Goal: Information Seeking & Learning: Compare options

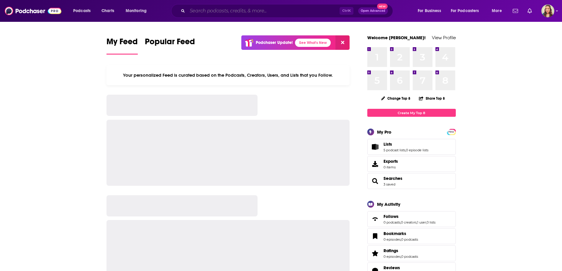
click at [205, 8] on input "Search podcasts, credits, & more..." at bounding box center [263, 10] width 152 height 9
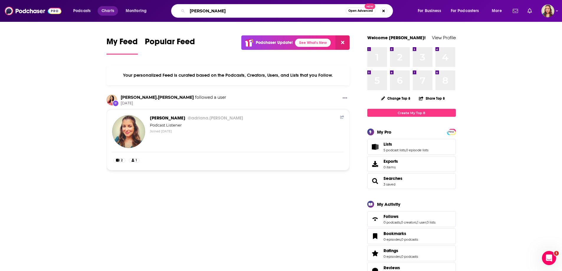
drag, startPoint x: 240, startPoint y: 12, endPoint x: 111, endPoint y: 6, distance: 129.2
click at [102, 9] on div "Podcasts Charts Monitoring [PERSON_NAME] Open Advanced New For Business For Pod…" at bounding box center [288, 11] width 438 height 14
paste input "atib"
type input "[PERSON_NAME] [PERSON_NAME]"
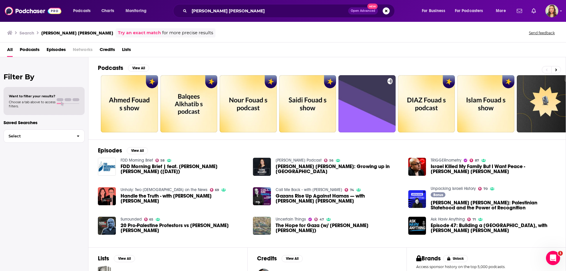
click at [104, 49] on span "Credits" at bounding box center [107, 51] width 15 height 12
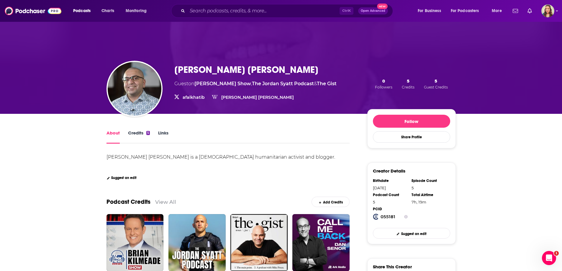
click at [134, 134] on link "Credits 5" at bounding box center [139, 137] width 22 height 14
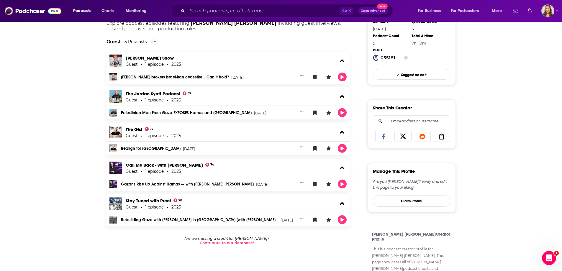
scroll to position [177, 0]
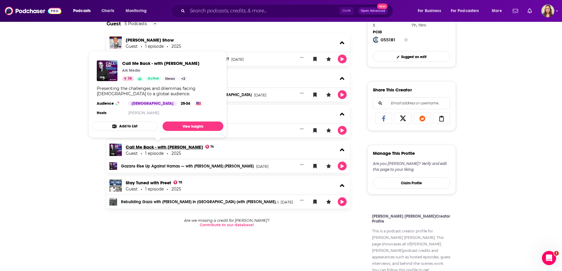
click at [173, 145] on link "Call Me Back - with [PERSON_NAME]" at bounding box center [164, 147] width 77 height 6
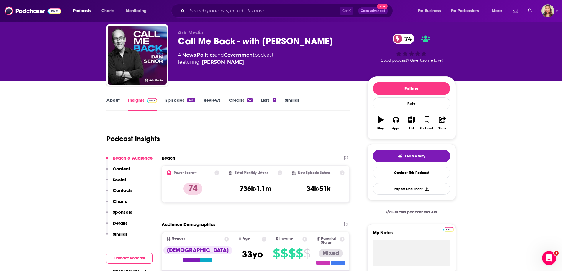
scroll to position [29, 0]
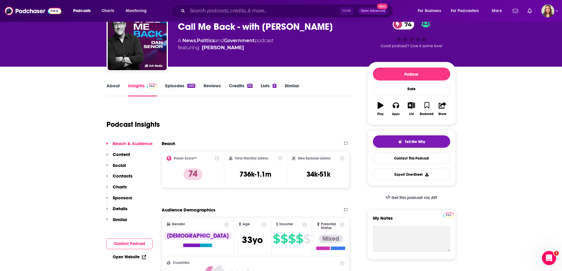
click at [295, 83] on link "Similar" at bounding box center [291, 90] width 14 height 14
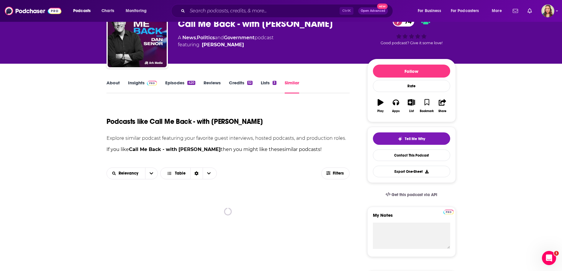
scroll to position [59, 0]
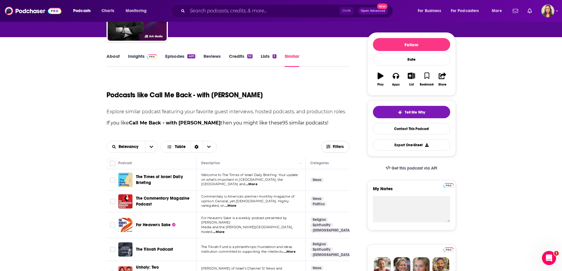
click at [332, 146] on span "Filters" at bounding box center [335, 146] width 28 height 4
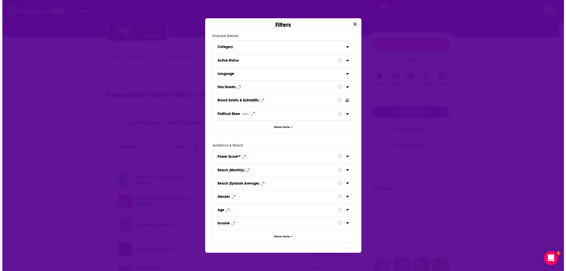
scroll to position [0, 0]
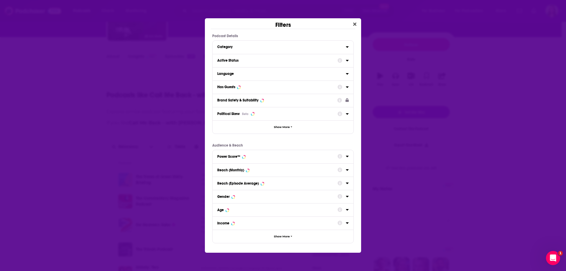
click at [350, 86] on div "Has Guests" at bounding box center [283, 86] width 141 height 13
click at [349, 86] on div "Has Guests" at bounding box center [283, 86] width 141 height 13
click at [344, 85] on div "Dialog" at bounding box center [342, 86] width 11 height 7
click at [310, 92] on div "Has Guests" at bounding box center [283, 86] width 141 height 13
click at [345, 90] on div "Dialog" at bounding box center [342, 86] width 11 height 7
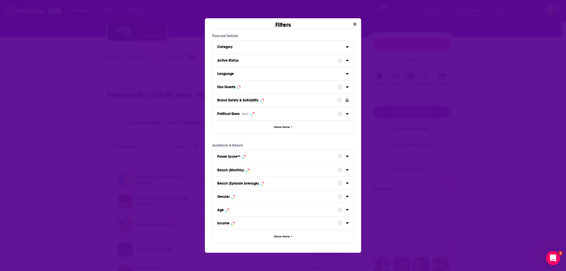
click at [348, 86] on icon "Dialog" at bounding box center [347, 87] width 3 height 5
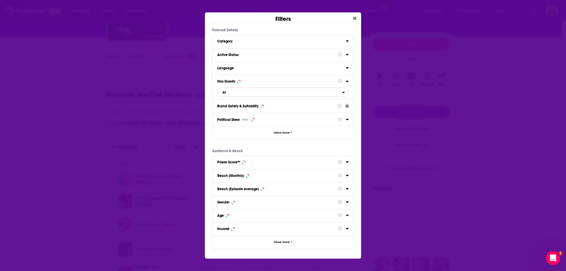
click at [267, 93] on span "All" at bounding box center [280, 92] width 125 height 8
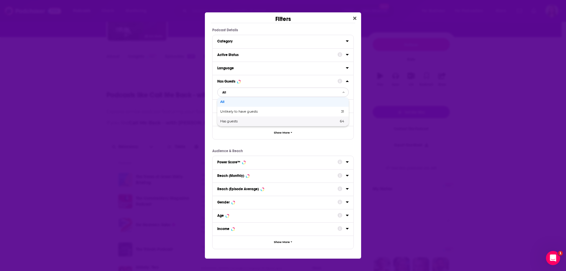
click at [243, 121] on span "Has guests" at bounding box center [254, 121] width 68 height 3
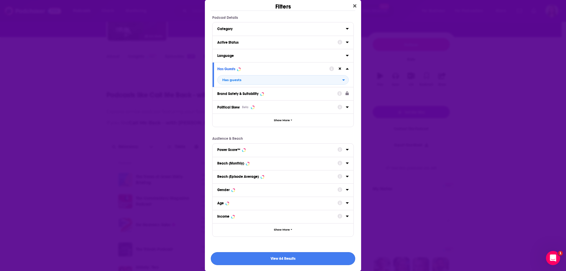
click at [276, 261] on button "View 64 Results" at bounding box center [283, 258] width 144 height 13
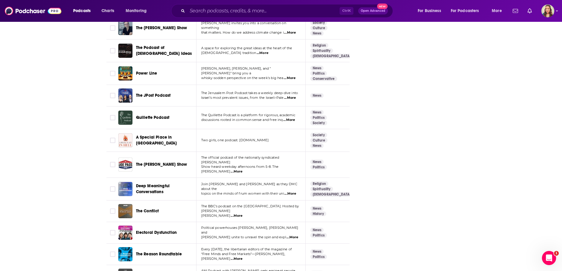
scroll to position [1397, 0]
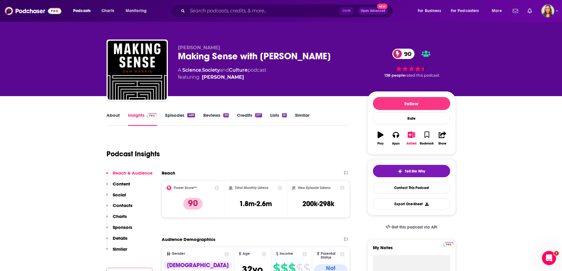
click at [302, 113] on link "Similar" at bounding box center [302, 119] width 14 height 14
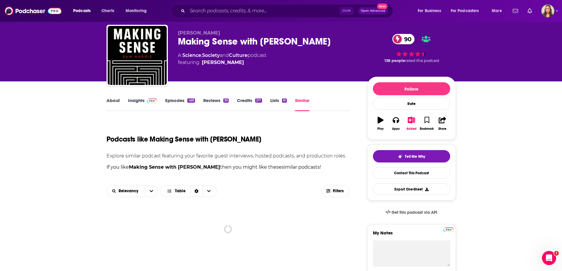
scroll to position [29, 0]
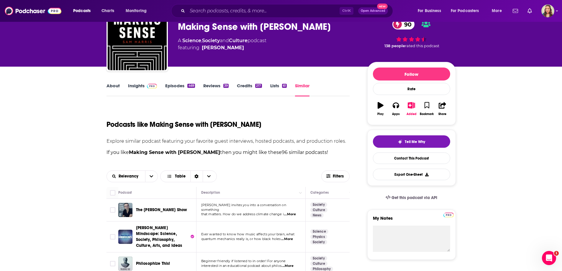
click at [115, 84] on link "About" at bounding box center [112, 90] width 13 height 14
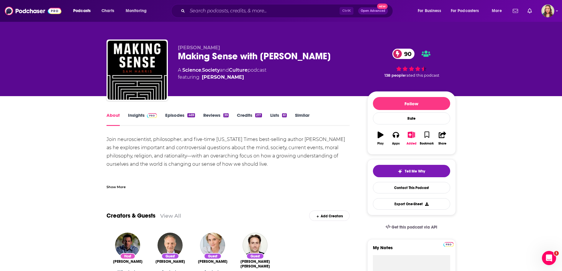
click at [137, 113] on link "Insights" at bounding box center [142, 119] width 29 height 14
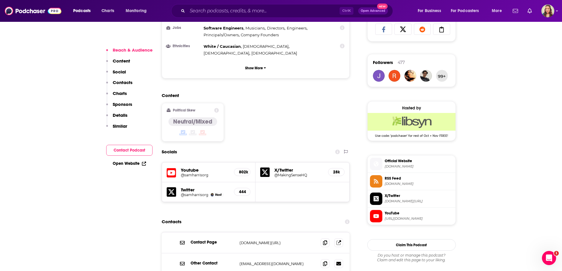
scroll to position [472, 0]
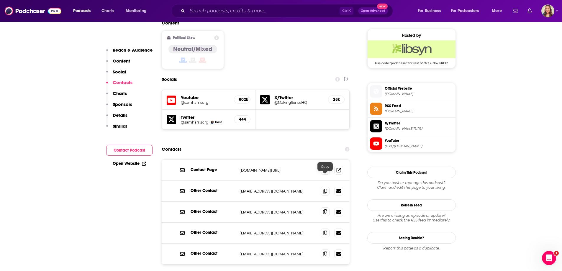
click at [325, 209] on icon at bounding box center [325, 211] width 4 height 5
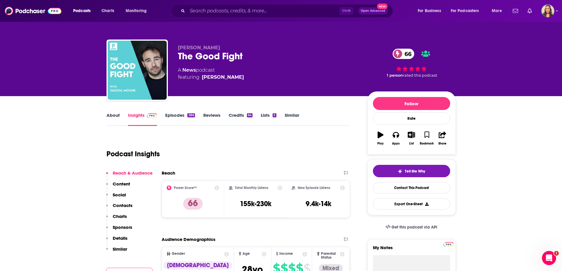
click at [294, 117] on link "Similar" at bounding box center [291, 119] width 14 height 14
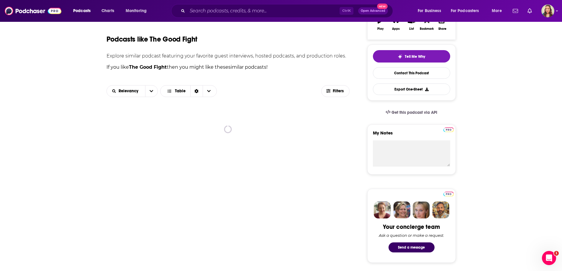
scroll to position [118, 0]
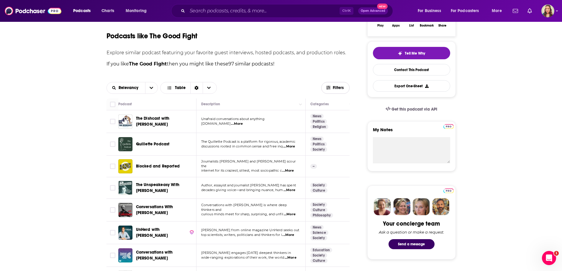
click at [330, 86] on span "Filters" at bounding box center [335, 87] width 28 height 4
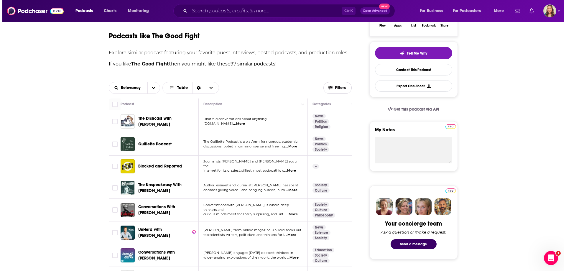
scroll to position [0, 0]
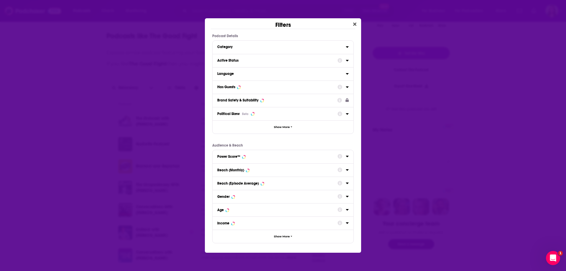
click at [346, 88] on icon "Dialog" at bounding box center [347, 87] width 3 height 5
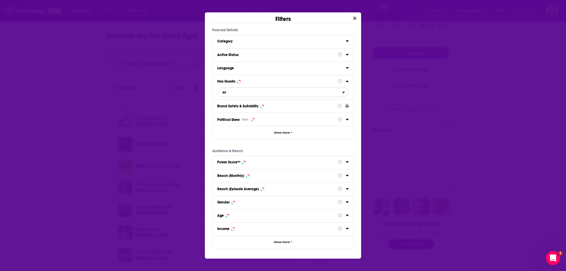
click at [253, 92] on span "All" at bounding box center [280, 92] width 125 height 8
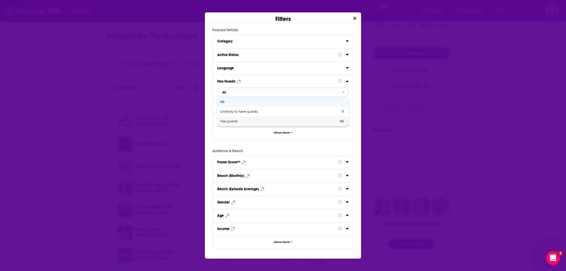
click at [249, 119] on div "Has guests 86" at bounding box center [282, 121] width 131 height 10
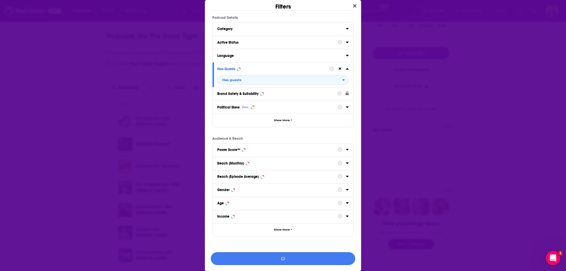
click at [516, 91] on div "Filters Podcast Details Category Active Status Language Has Guests Has guests B…" at bounding box center [283, 135] width 566 height 271
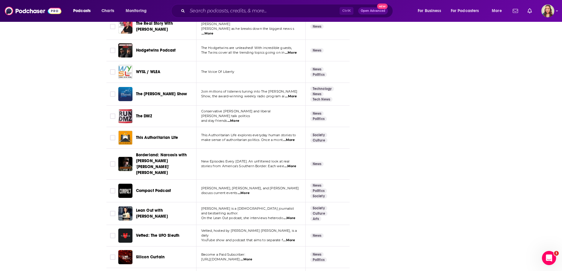
scroll to position [1562, 0]
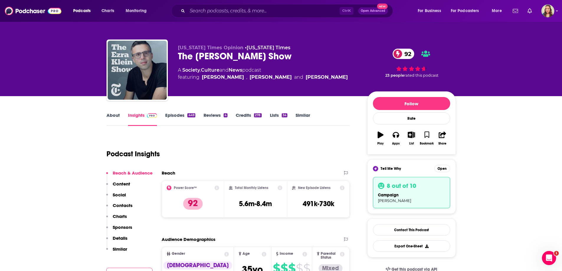
click at [297, 116] on link "Similar" at bounding box center [302, 119] width 14 height 14
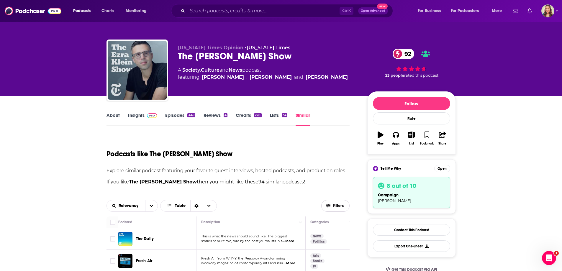
click at [327, 207] on icon "button" at bounding box center [328, 205] width 4 height 4
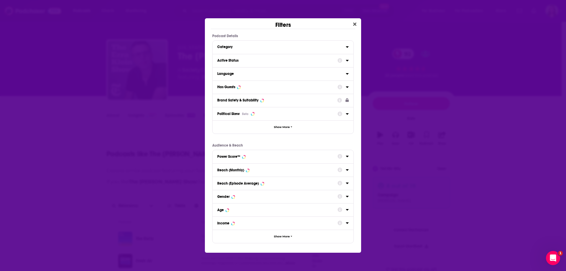
click at [347, 88] on icon "Dialog" at bounding box center [347, 87] width 3 height 5
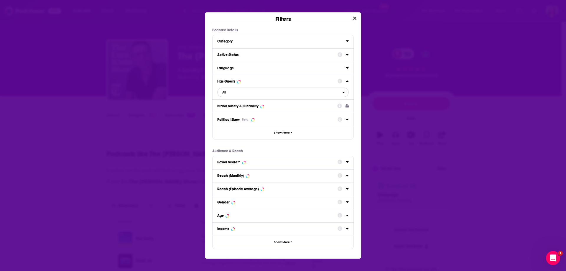
click at [277, 90] on span "All" at bounding box center [280, 92] width 125 height 8
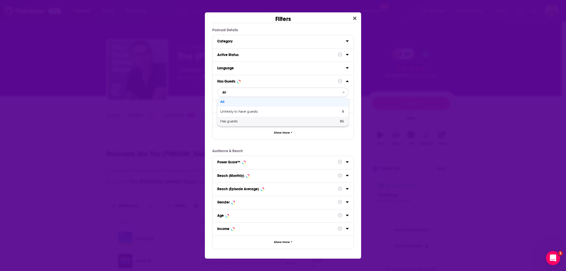
click at [234, 122] on span "Has guests" at bounding box center [254, 121] width 68 height 3
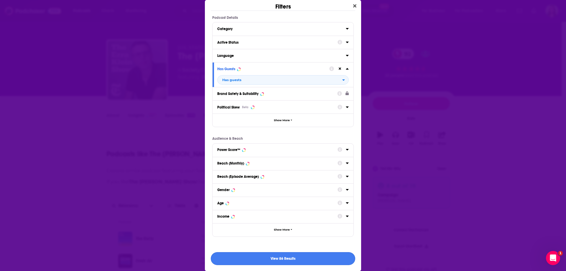
click at [295, 260] on button "View 86 Results" at bounding box center [283, 258] width 144 height 13
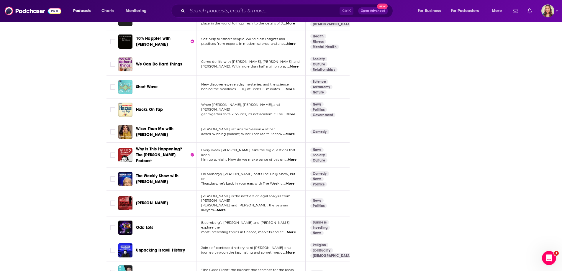
scroll to position [1876, 0]
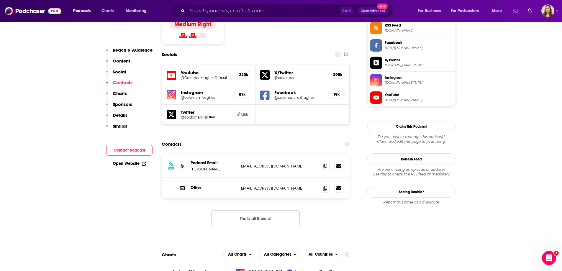
scroll to position [501, 0]
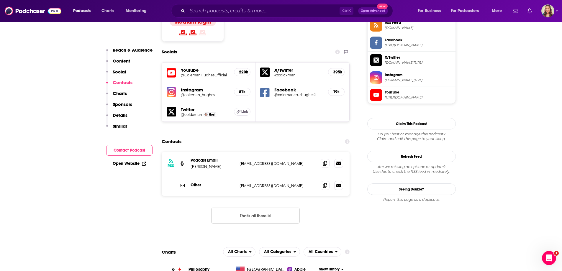
click at [271, 208] on button "That's all there is!" at bounding box center [255, 216] width 88 height 16
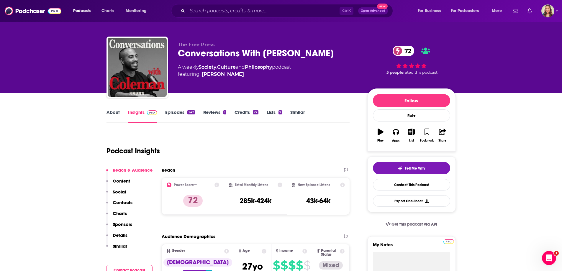
scroll to position [0, 0]
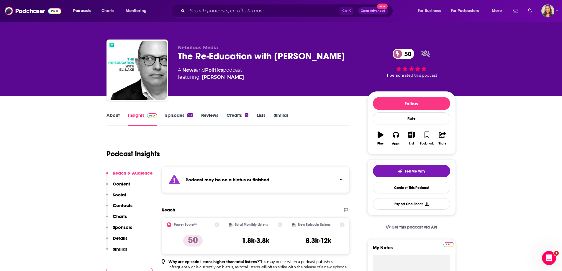
click at [117, 114] on link "About" at bounding box center [112, 119] width 13 height 14
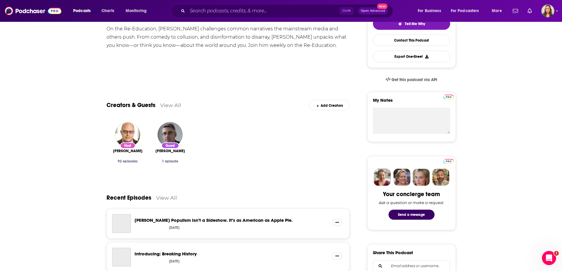
scroll to position [295, 0]
